Goal: Use online tool/utility: Utilize a website feature to perform a specific function

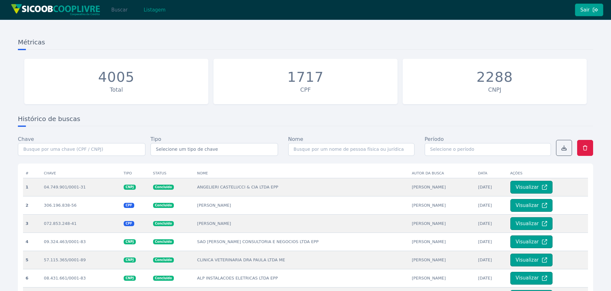
click at [121, 13] on button "Buscar" at bounding box center [119, 10] width 27 height 13
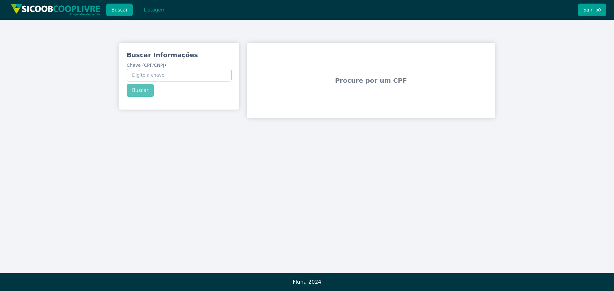
click at [161, 74] on input "Chave (CPF/CNPJ)" at bounding box center [179, 75] width 105 height 13
paste input "51.006.363/0001-75"
type input "51.006.363/0001-75"
click at [143, 93] on button "Buscar" at bounding box center [140, 90] width 27 height 13
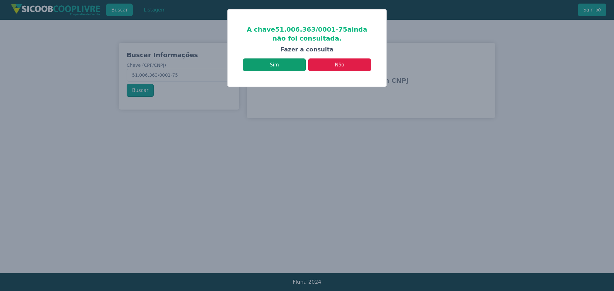
click at [291, 61] on button "Sim" at bounding box center [274, 65] width 63 height 13
click at [288, 67] on button "Sim" at bounding box center [274, 65] width 63 height 13
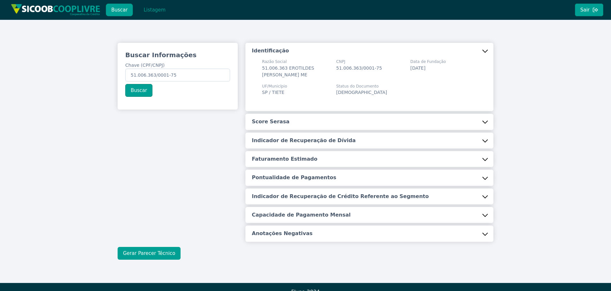
click at [154, 252] on button "Gerar Parecer Técnico" at bounding box center [149, 253] width 63 height 13
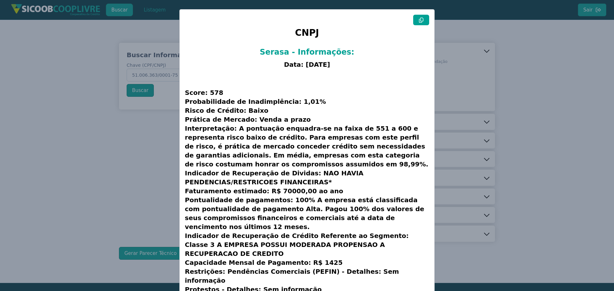
click at [421, 20] on icon at bounding box center [421, 20] width 5 height 5
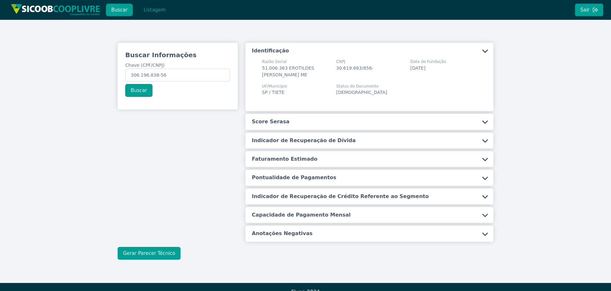
click at [161, 253] on button "Gerar Parecer Técnico" at bounding box center [149, 253] width 63 height 13
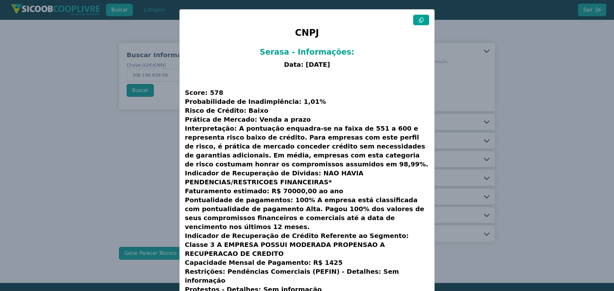
click at [422, 20] on icon at bounding box center [421, 20] width 4 height 5
